Goal: Task Accomplishment & Management: Manage account settings

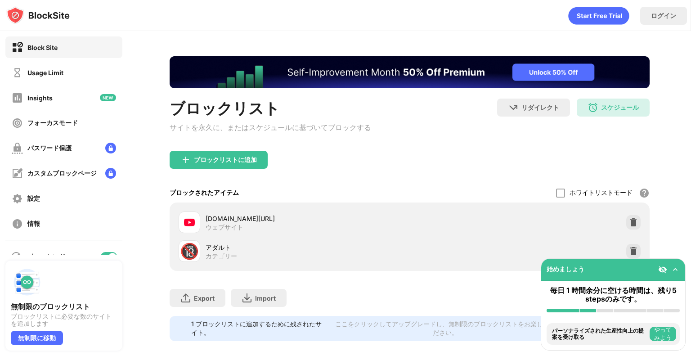
click at [596, 96] on div "ブロックリスト サイトを永久に、またはスケジュールに基づいてブロックする リダイレクト クリックしてリダイレクトのウェブサイトを設定する スケジュール 08:…" at bounding box center [410, 198] width 480 height 285
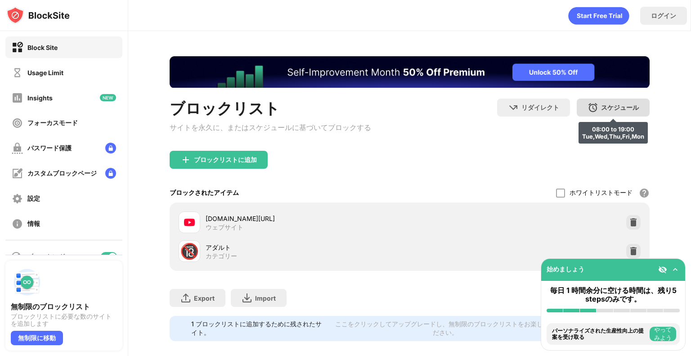
click at [594, 103] on div "スケジュール 08:00 to 19:00 Tue,Wed,Thu,Fri,Mon" at bounding box center [613, 108] width 73 height 18
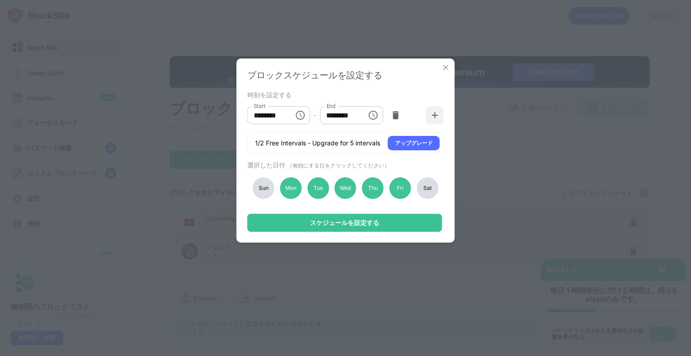
click at [371, 118] on icon "Choose time, selected time is 7:00 PM" at bounding box center [373, 115] width 11 height 11
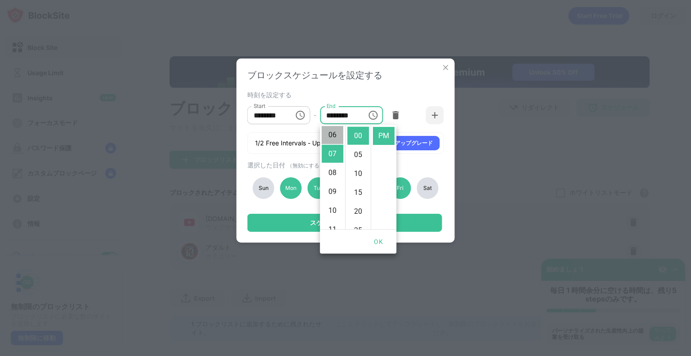
click at [330, 136] on li "06" at bounding box center [333, 135] width 22 height 18
type input "********"
click at [380, 239] on button "OK" at bounding box center [378, 242] width 29 height 17
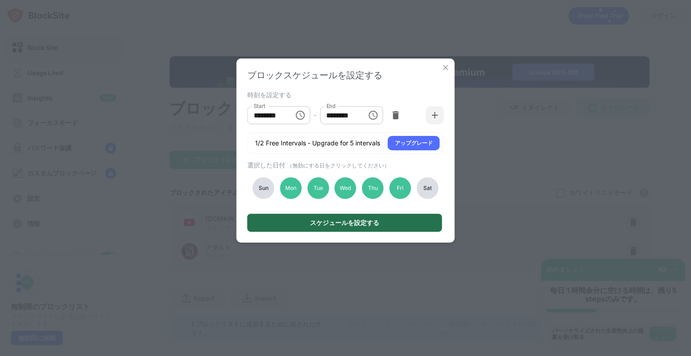
click at [367, 225] on div "スケジュールを設定する" at bounding box center [344, 222] width 69 height 7
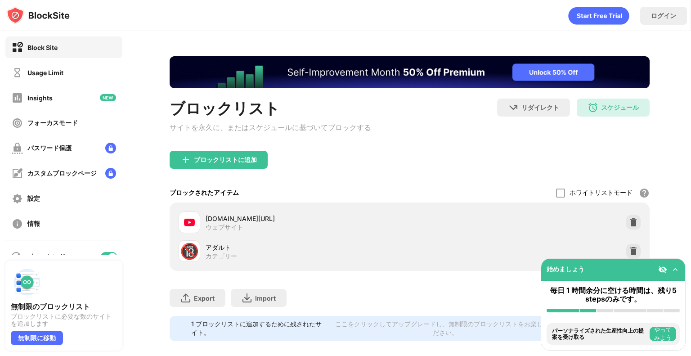
scroll to position [0, 0]
